Goal: Find specific page/section: Find specific page/section

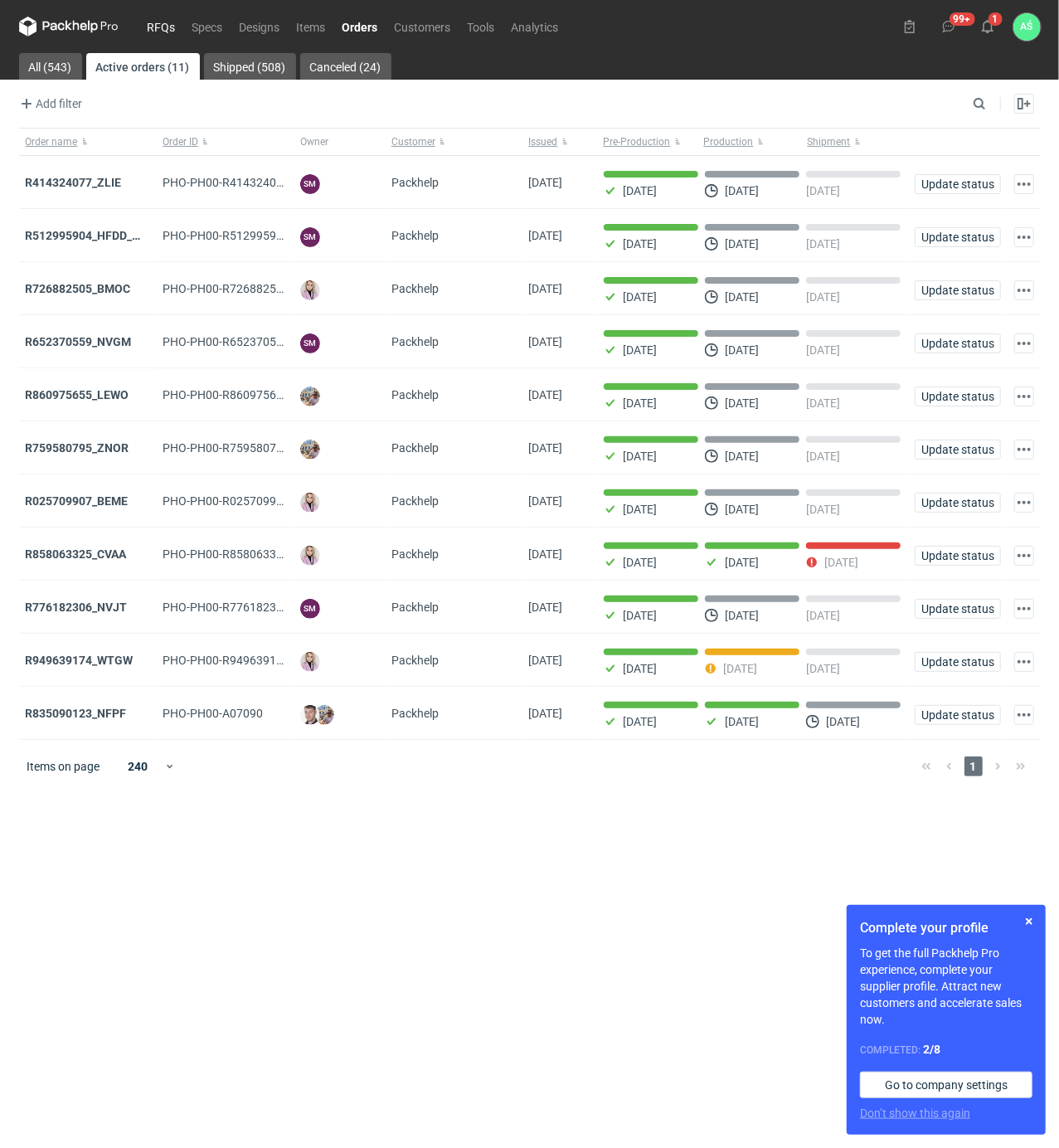
click at [150, 20] on link "RFQs" at bounding box center [161, 27] width 45 height 20
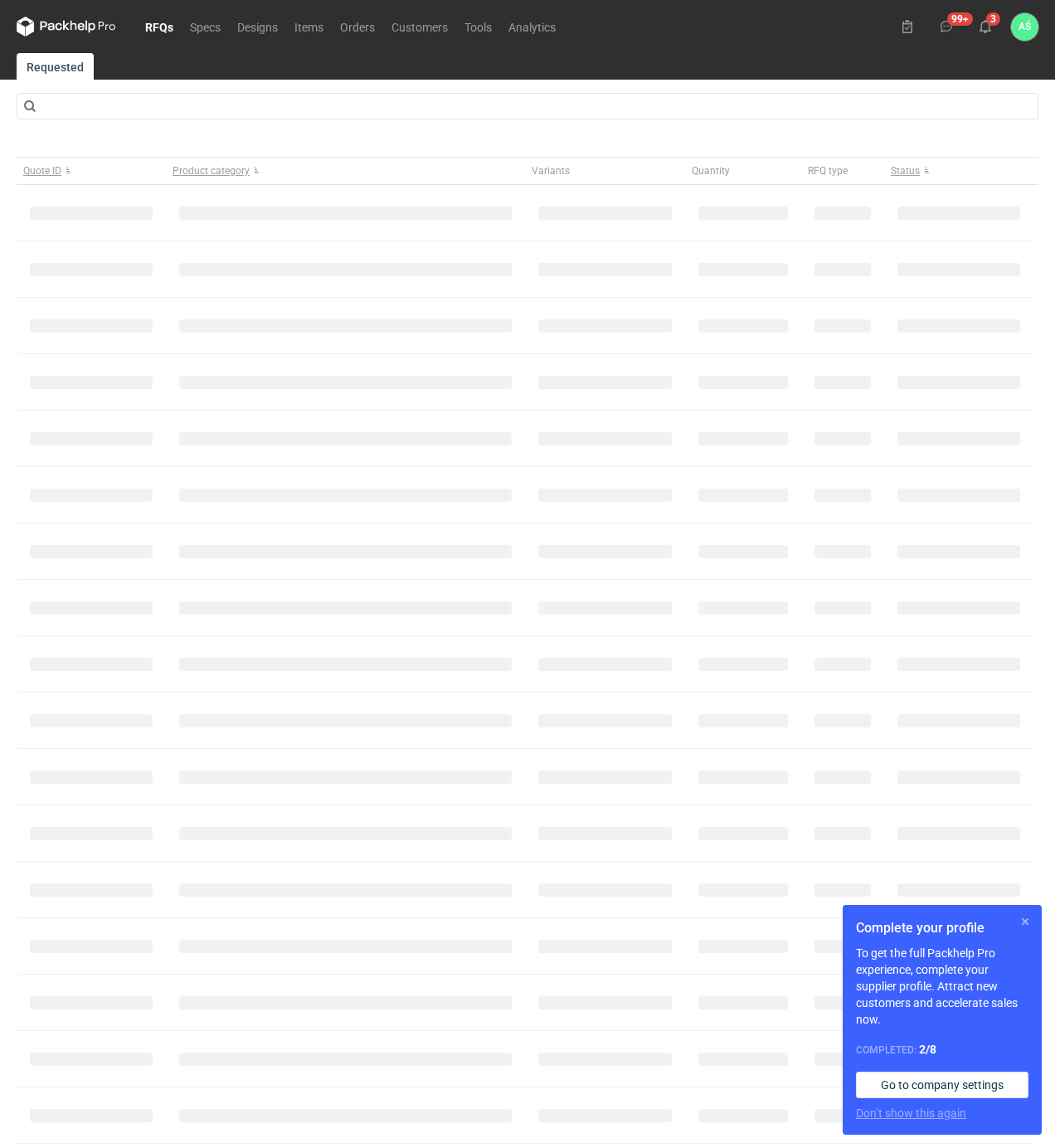
click at [1028, 925] on button "button" at bounding box center [1025, 921] width 20 height 20
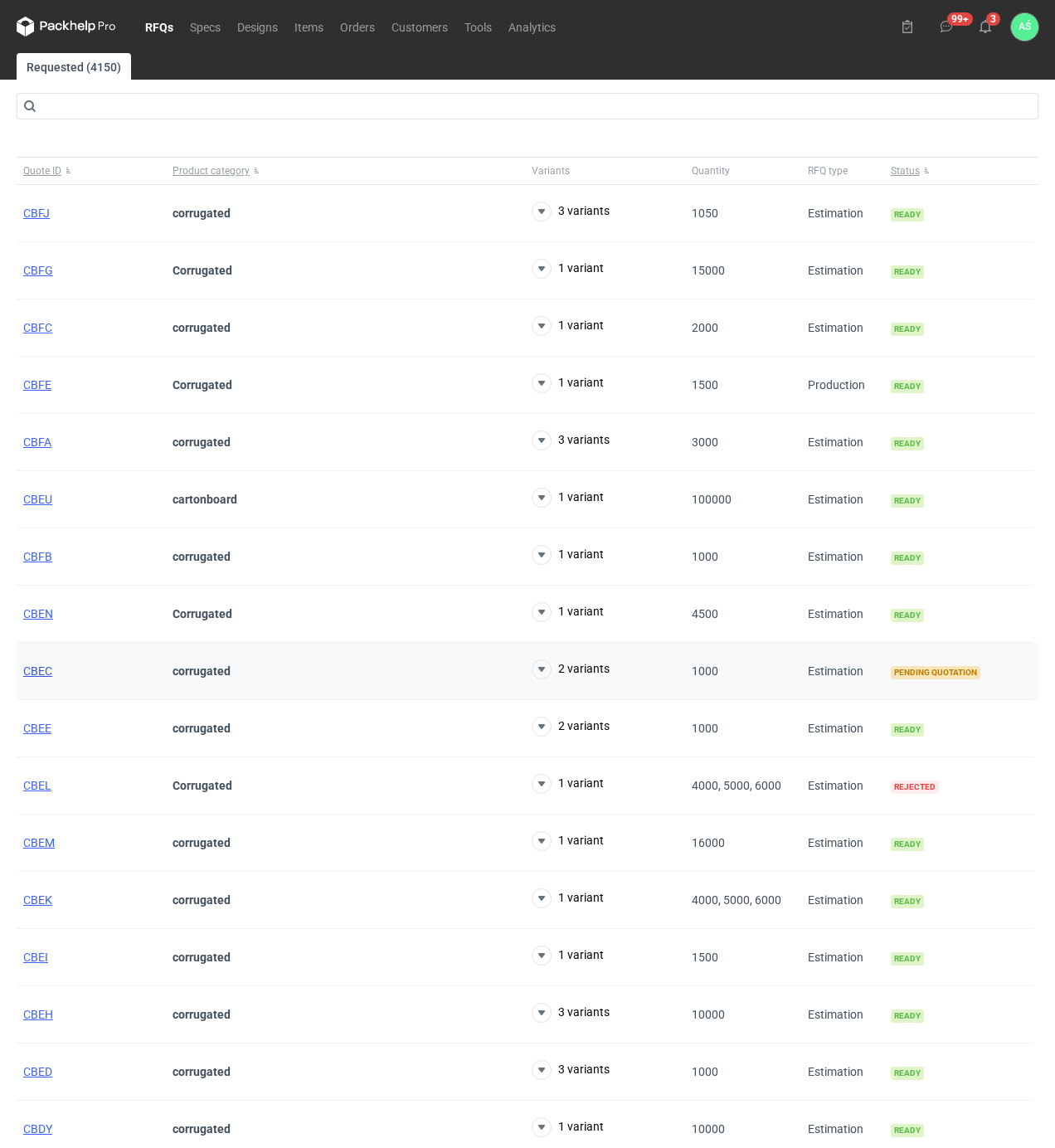
click at [34, 677] on span "CBEC" at bounding box center [37, 670] width 29 height 13
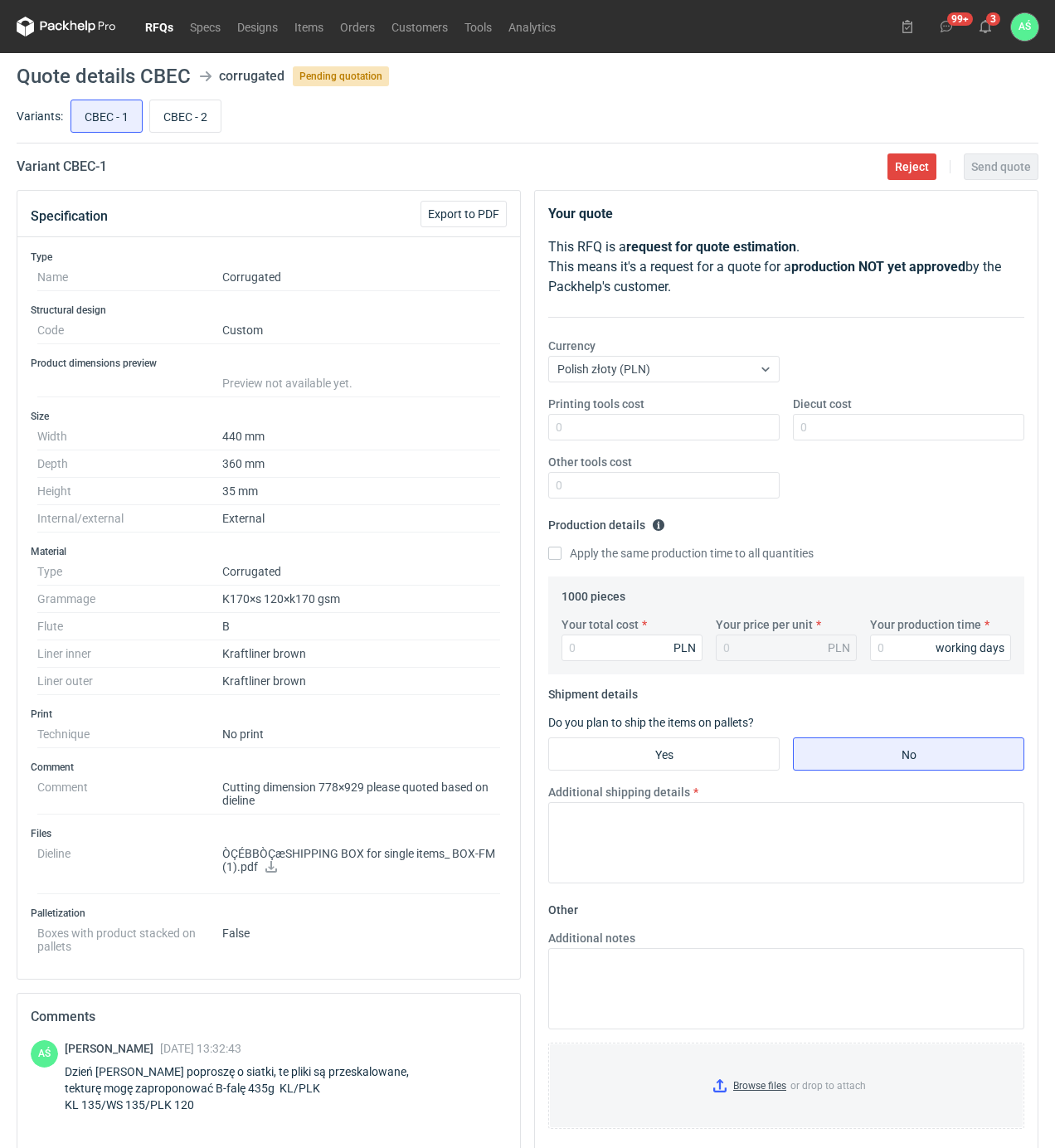
click at [158, 24] on link "RFQs" at bounding box center [159, 27] width 45 height 20
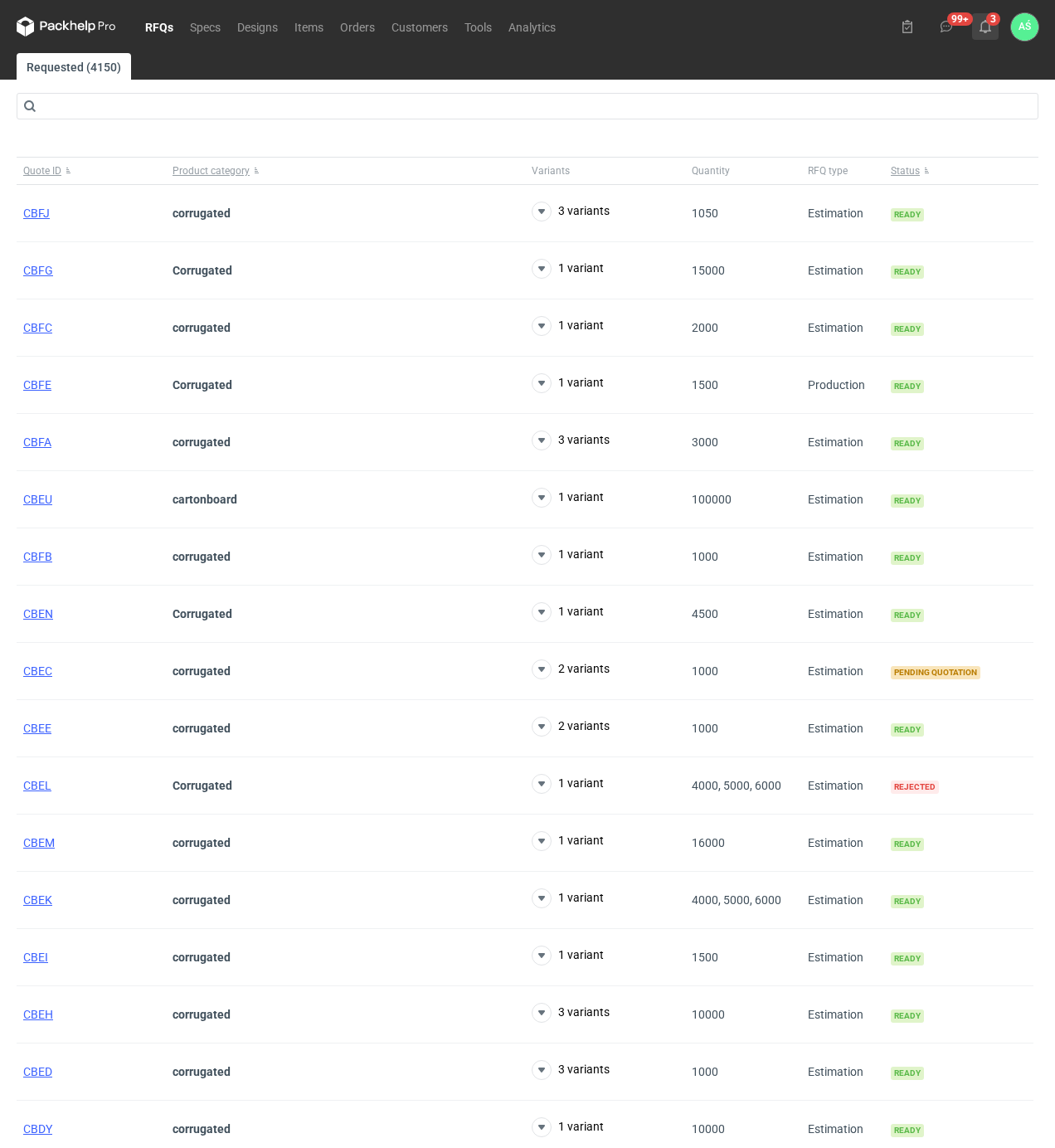
click at [987, 23] on icon at bounding box center [984, 26] width 13 height 13
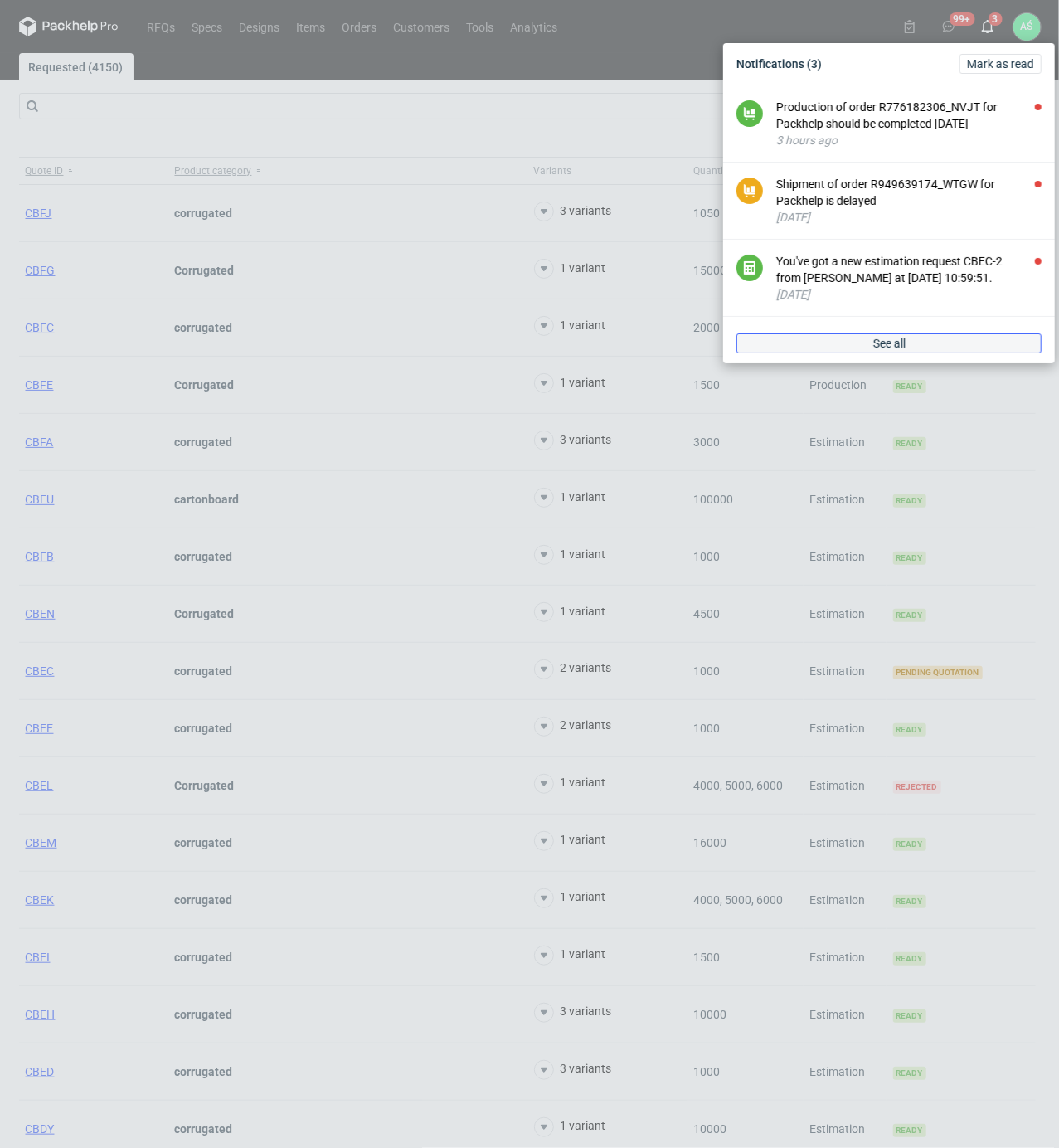
click at [879, 335] on link "See all" at bounding box center [888, 343] width 305 height 20
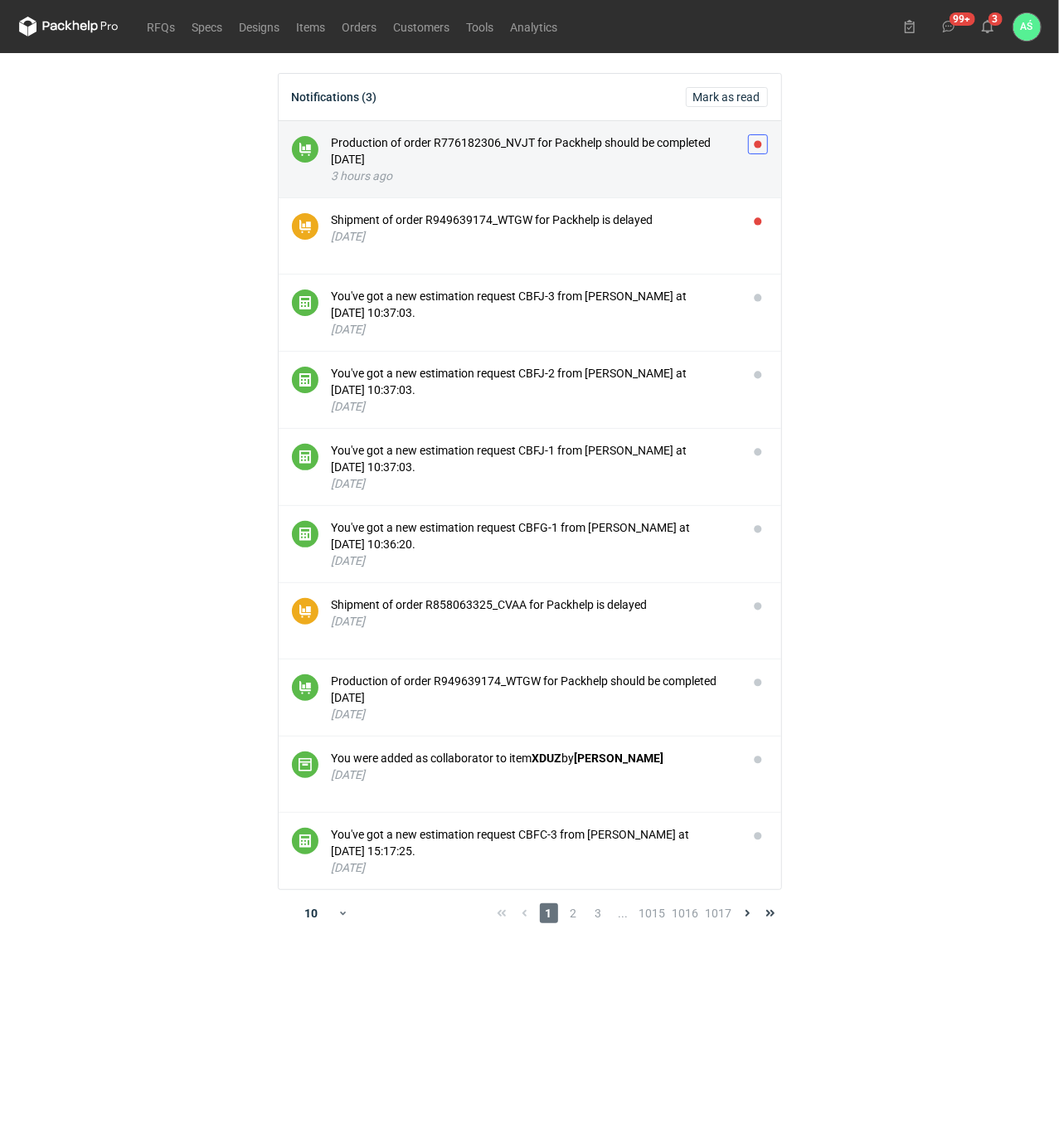
click at [758, 143] on button "button" at bounding box center [758, 144] width 20 height 20
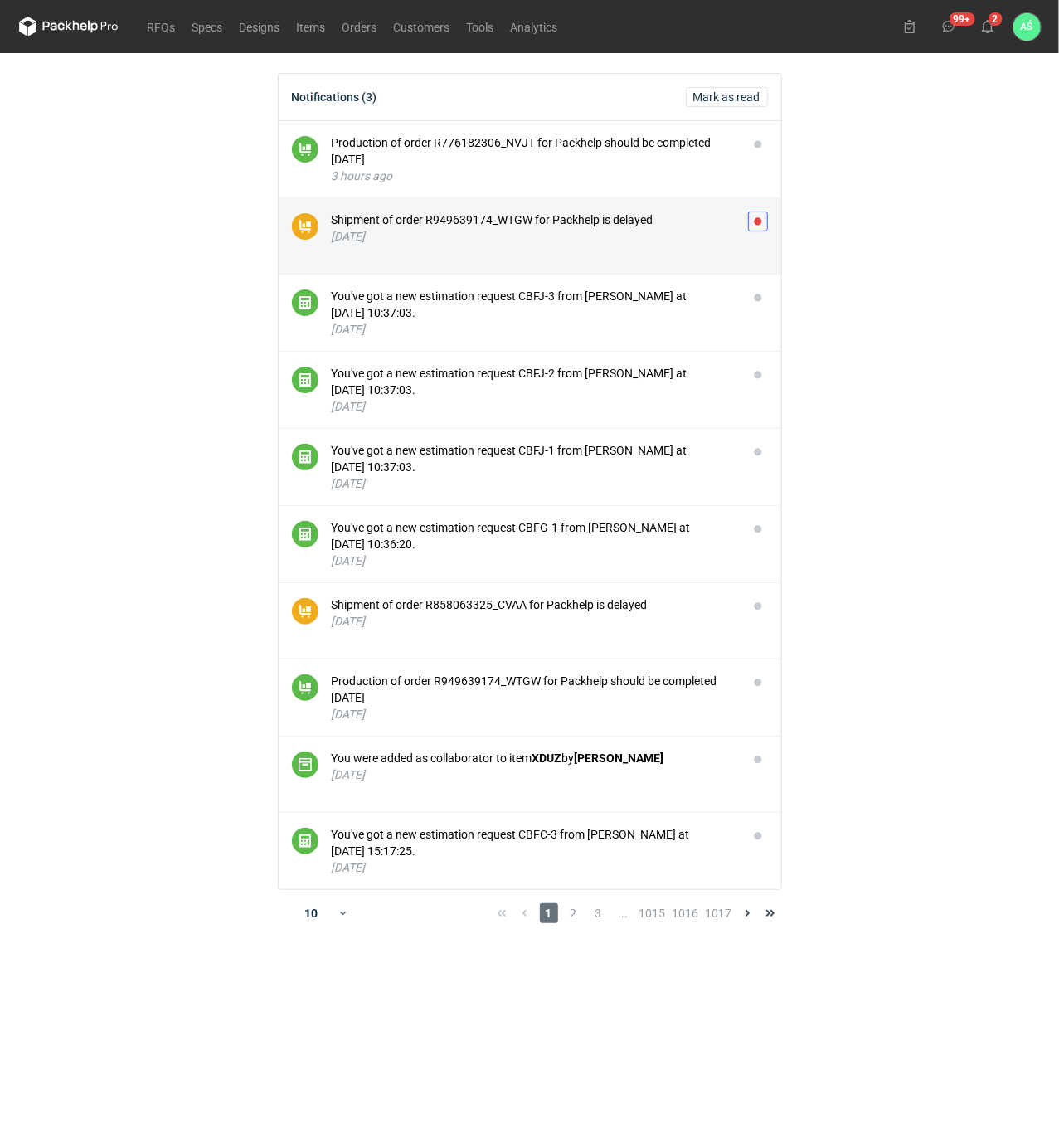
click at [760, 219] on button "button" at bounding box center [758, 221] width 20 height 20
